Goal: Information Seeking & Learning: Find specific fact

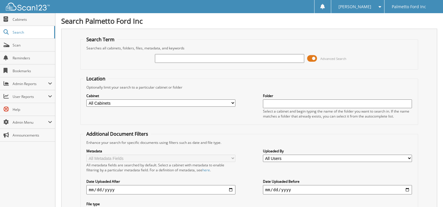
click at [166, 59] on input "text" at bounding box center [229, 58] width 149 height 9
type input "21939"
click at [317, 57] on span "Advanced Search" at bounding box center [326, 58] width 39 height 9
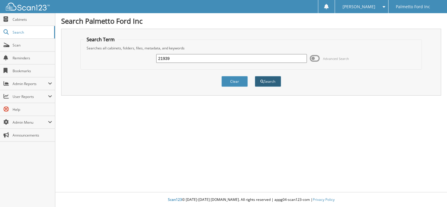
click at [276, 83] on button "Search" at bounding box center [268, 81] width 26 height 11
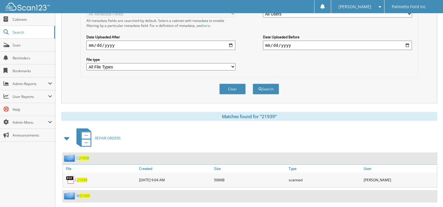
scroll to position [191, 0]
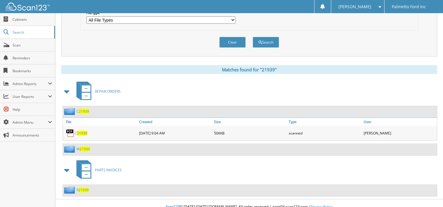
click at [78, 131] on span "21939" at bounding box center [82, 133] width 10 height 5
click at [71, 129] on img at bounding box center [70, 133] width 9 height 9
click at [86, 147] on span "21939" at bounding box center [85, 149] width 10 height 5
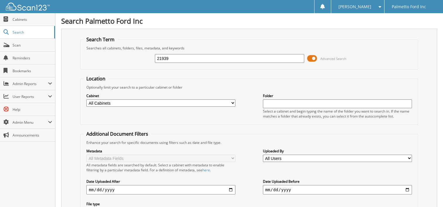
click at [312, 57] on span at bounding box center [312, 58] width 10 height 9
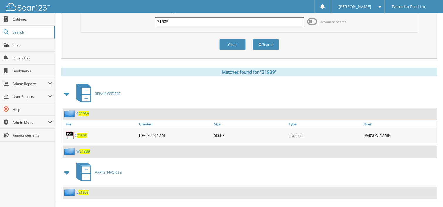
scroll to position [43, 0]
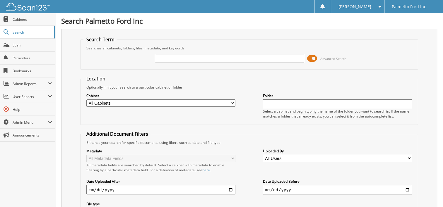
click at [162, 59] on input "text" at bounding box center [229, 58] width 149 height 9
type input "2"
type input "w21974"
click at [314, 57] on span at bounding box center [312, 58] width 10 height 9
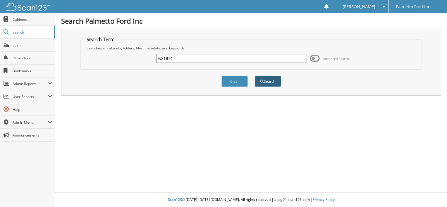
click at [272, 78] on button "Search" at bounding box center [268, 81] width 26 height 11
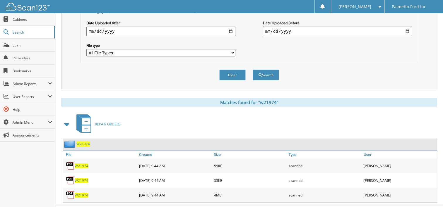
scroll to position [166, 0]
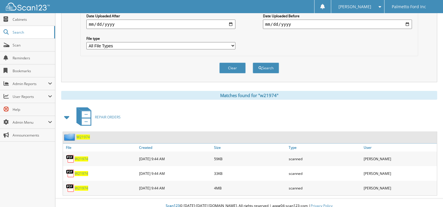
click at [80, 157] on span "W21974" at bounding box center [81, 159] width 13 height 5
click at [80, 171] on span "W21974" at bounding box center [81, 173] width 13 height 5
click at [82, 186] on span "W21974" at bounding box center [81, 188] width 13 height 5
